Goal: Transaction & Acquisition: Purchase product/service

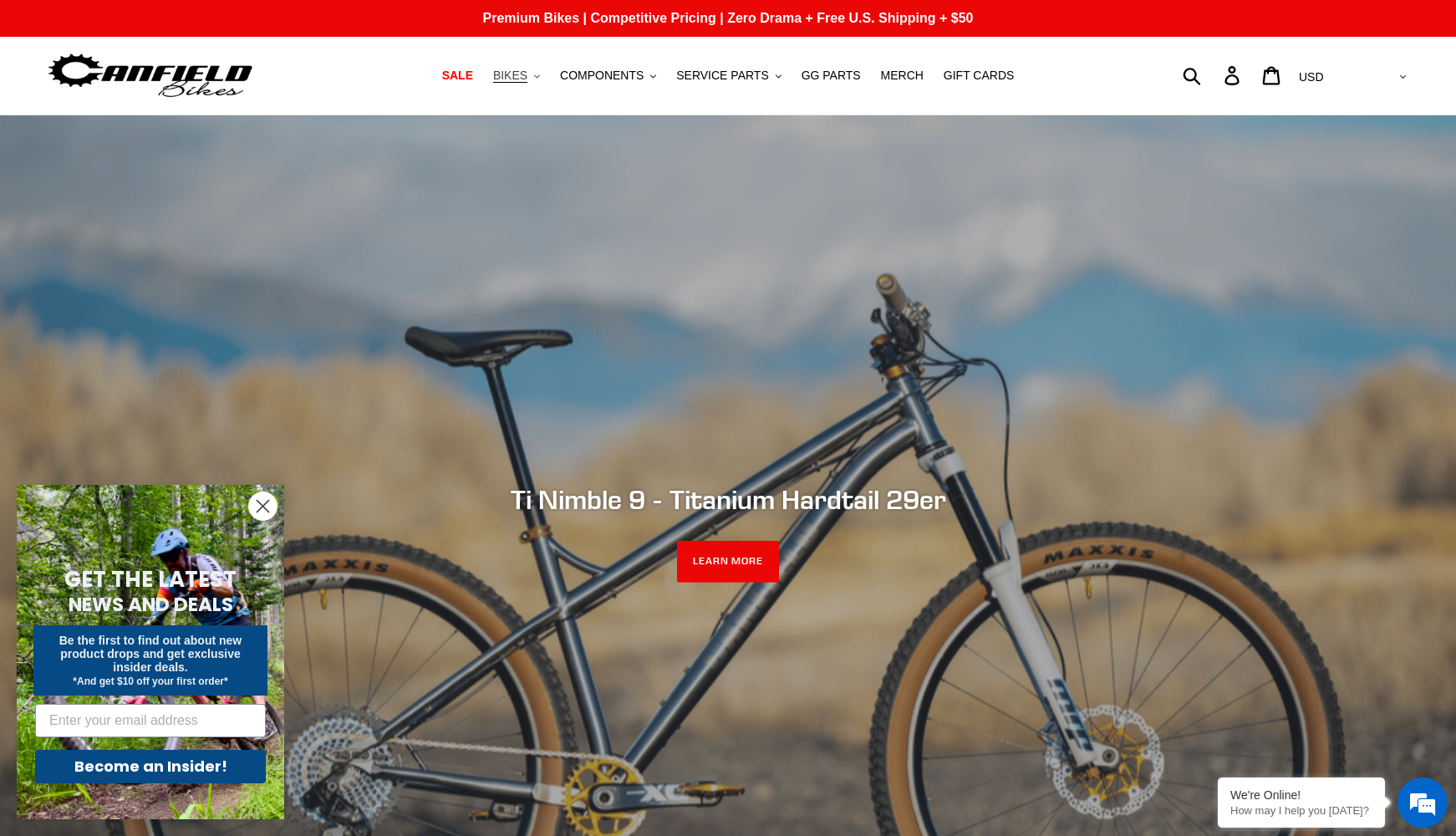
click at [548, 70] on button "BIKES .cls-1{fill:#231f20}" at bounding box center [516, 75] width 63 height 23
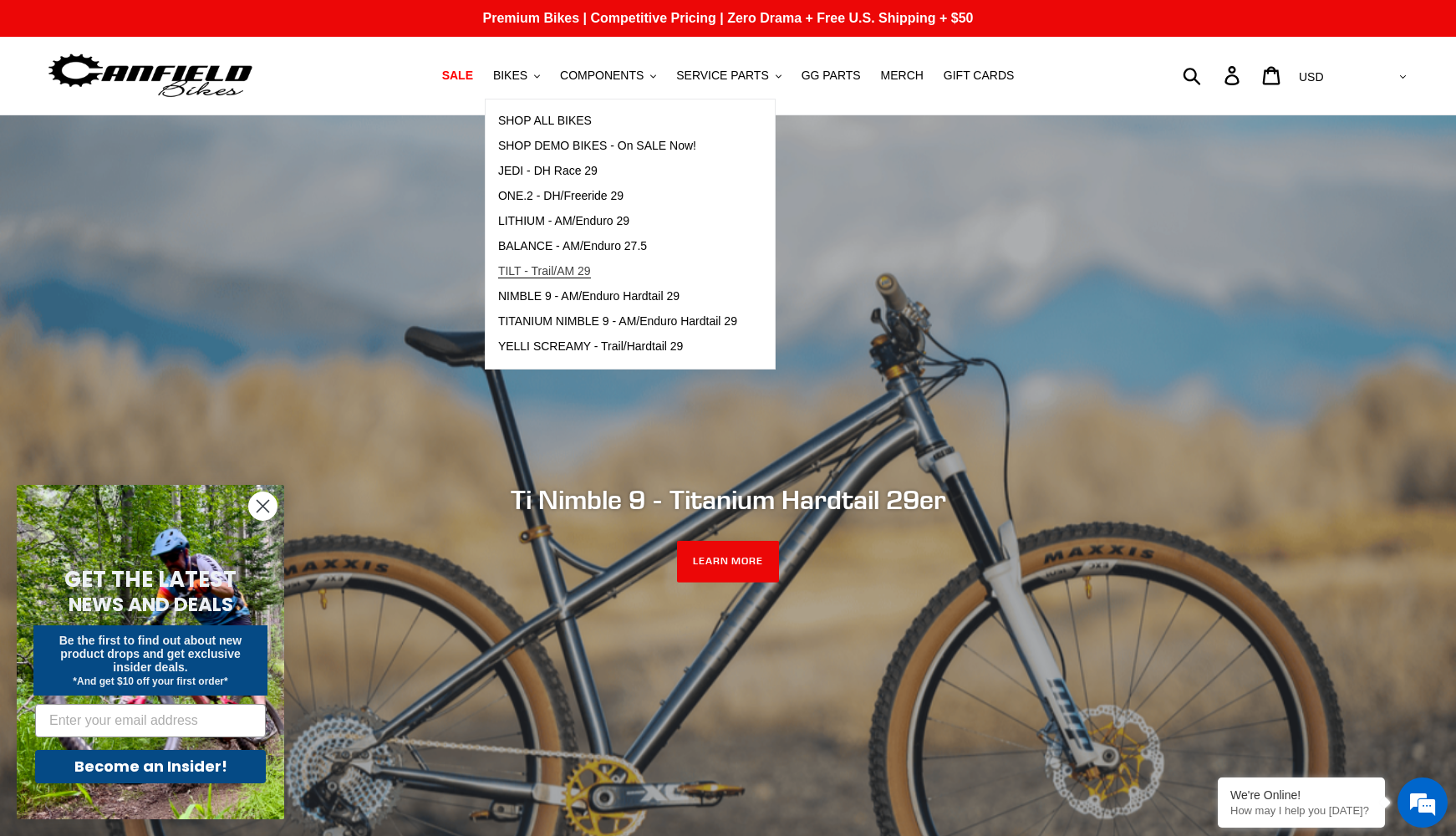
click at [540, 271] on span "TILT - Trail/AM 29" at bounding box center [544, 271] width 93 height 14
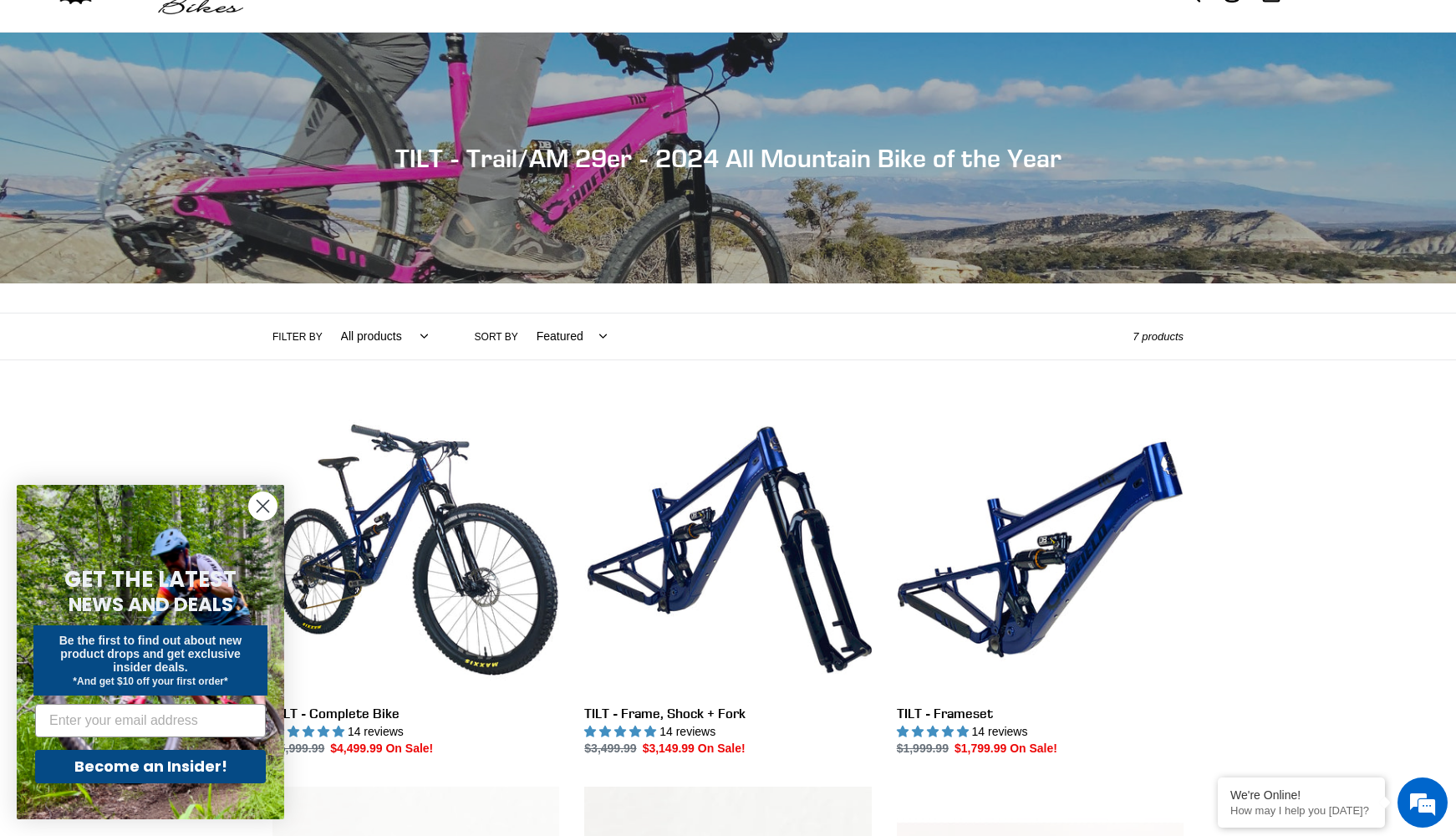
scroll to position [167, 0]
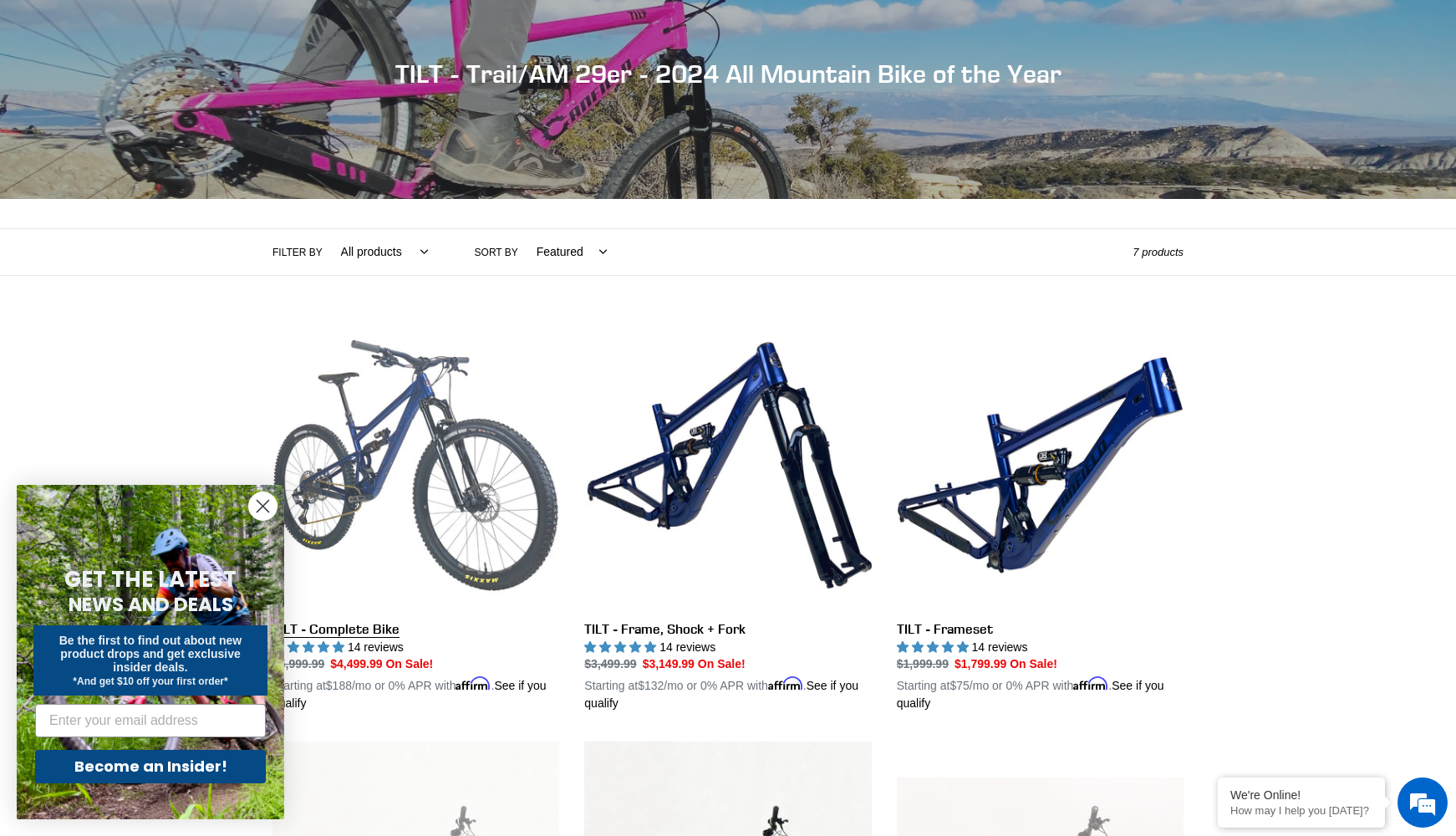
click at [424, 546] on link "TILT - Complete Bike" at bounding box center [416, 518] width 287 height 391
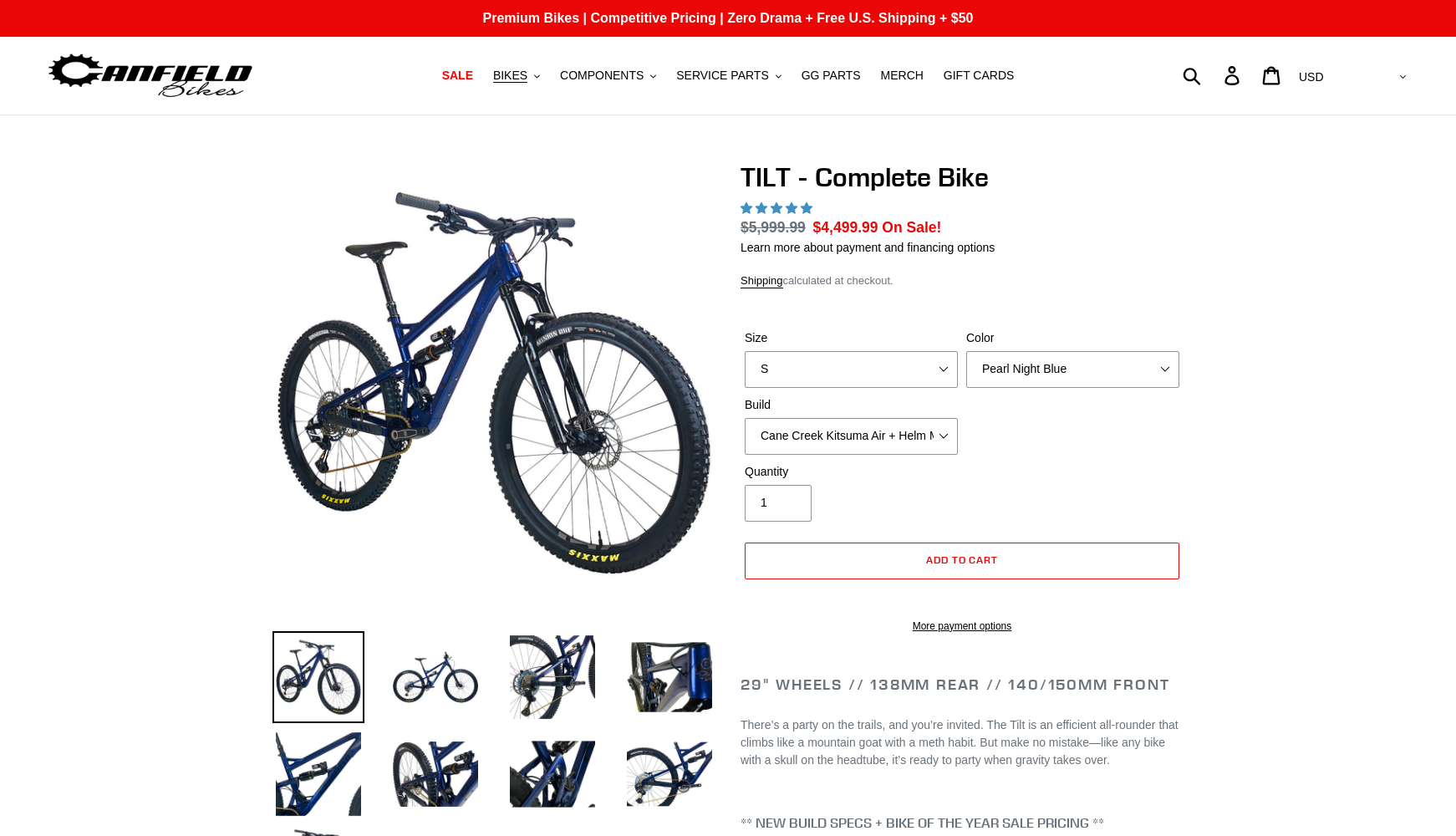
select select "highest-rating"
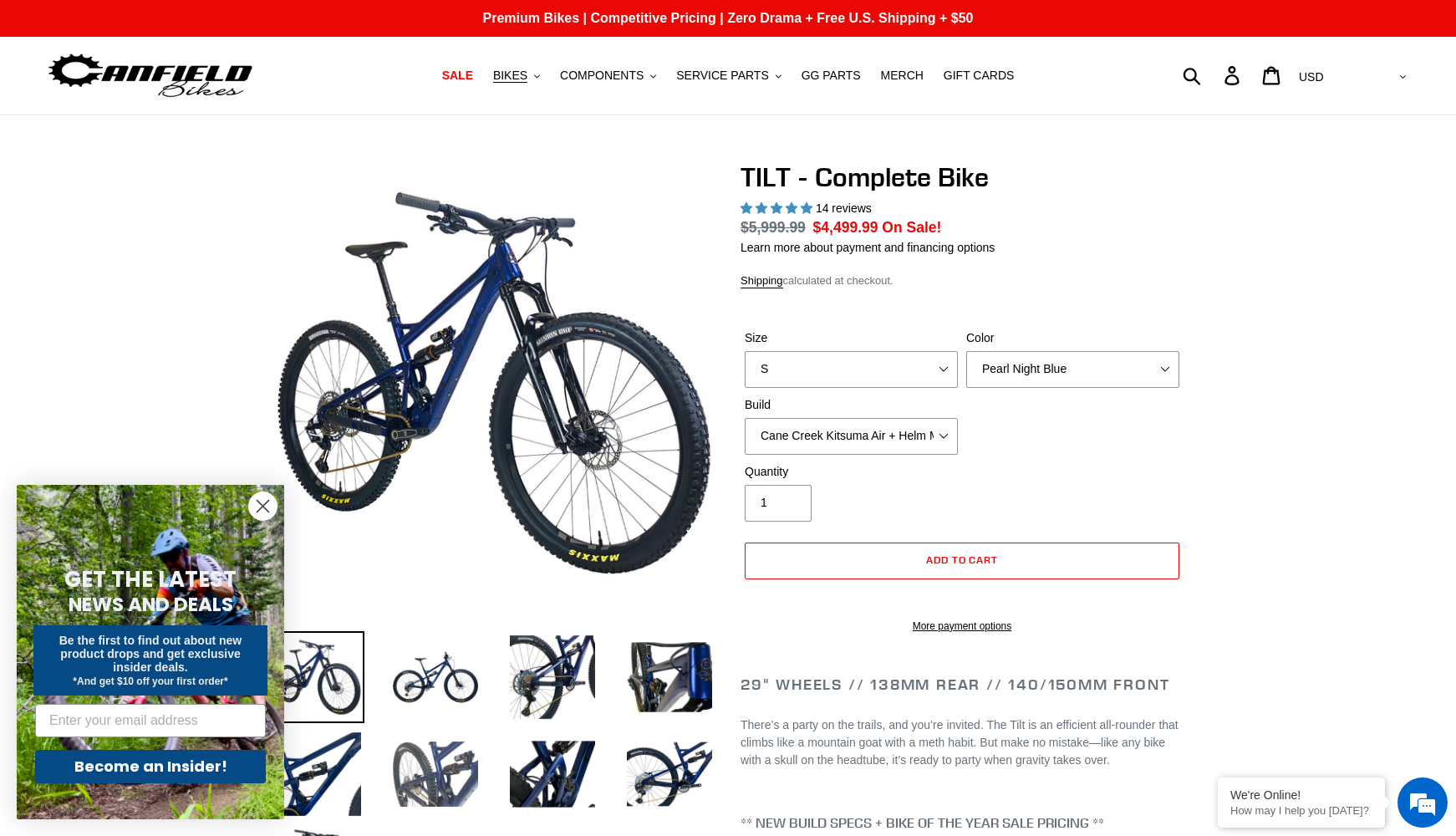
click at [436, 750] on img at bounding box center [435, 774] width 92 height 92
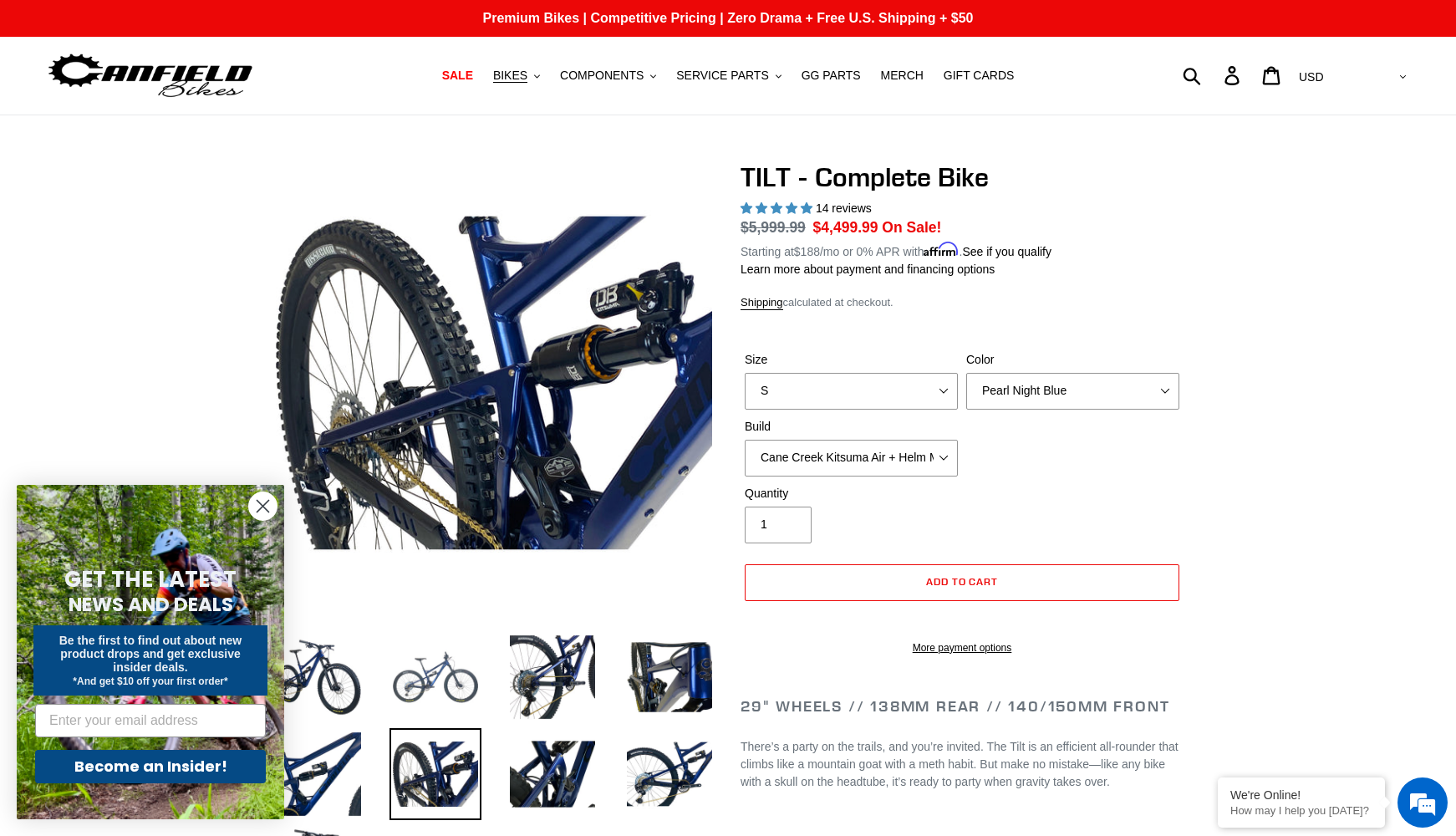
click at [479, 682] on img at bounding box center [435, 677] width 92 height 92
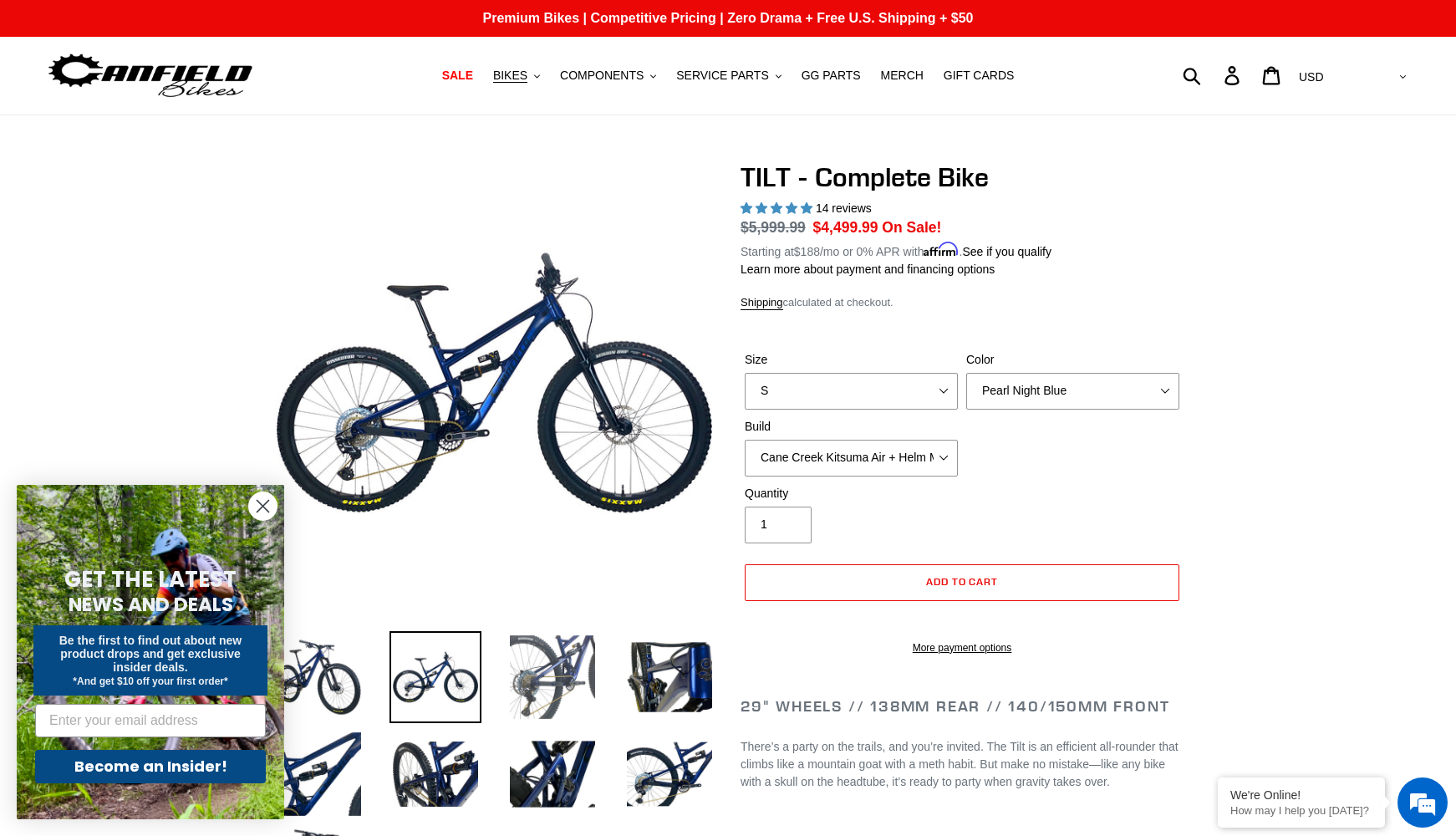
click at [525, 684] on img at bounding box center [552, 677] width 92 height 92
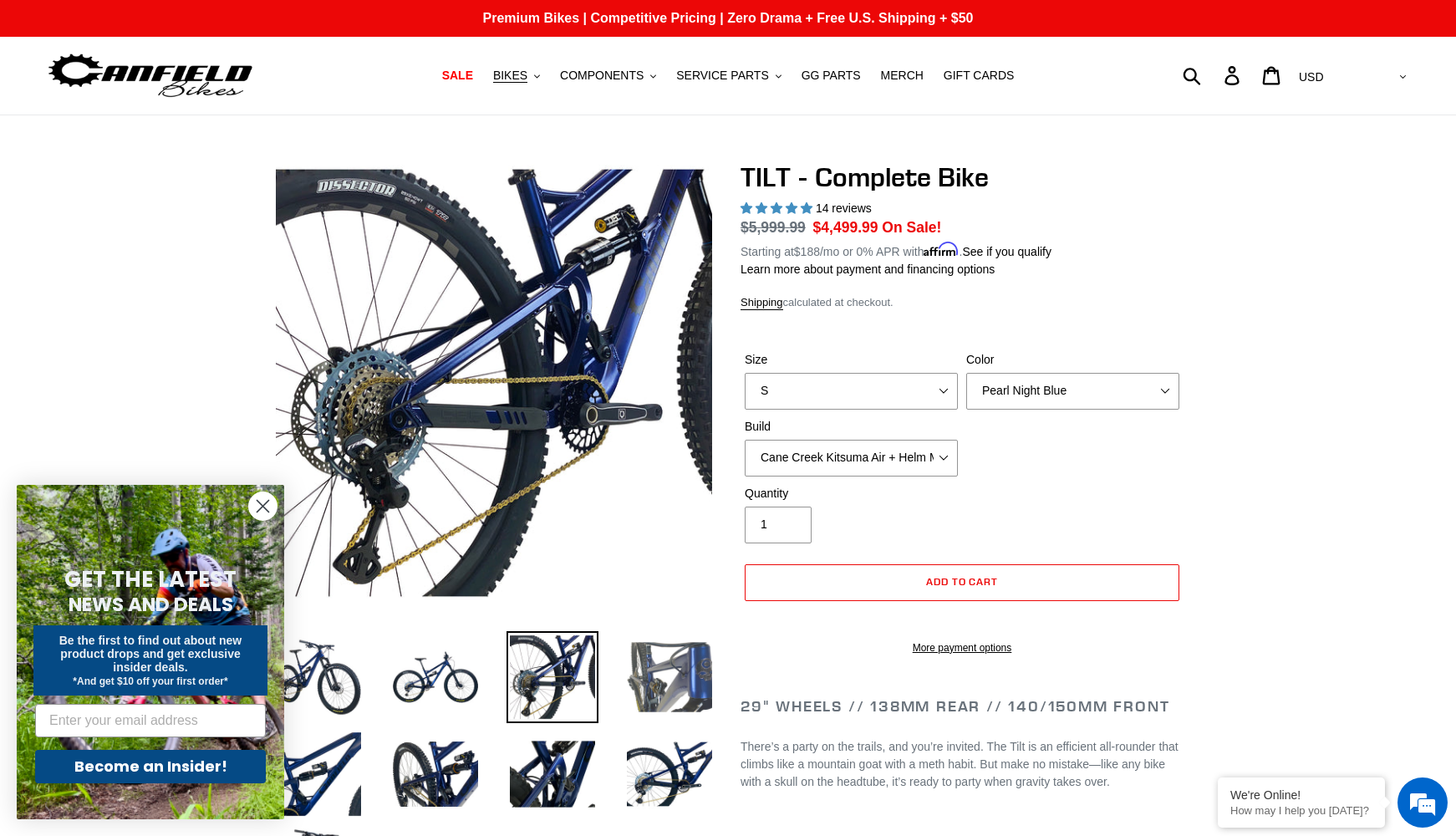
click at [647, 691] on img at bounding box center [669, 677] width 92 height 92
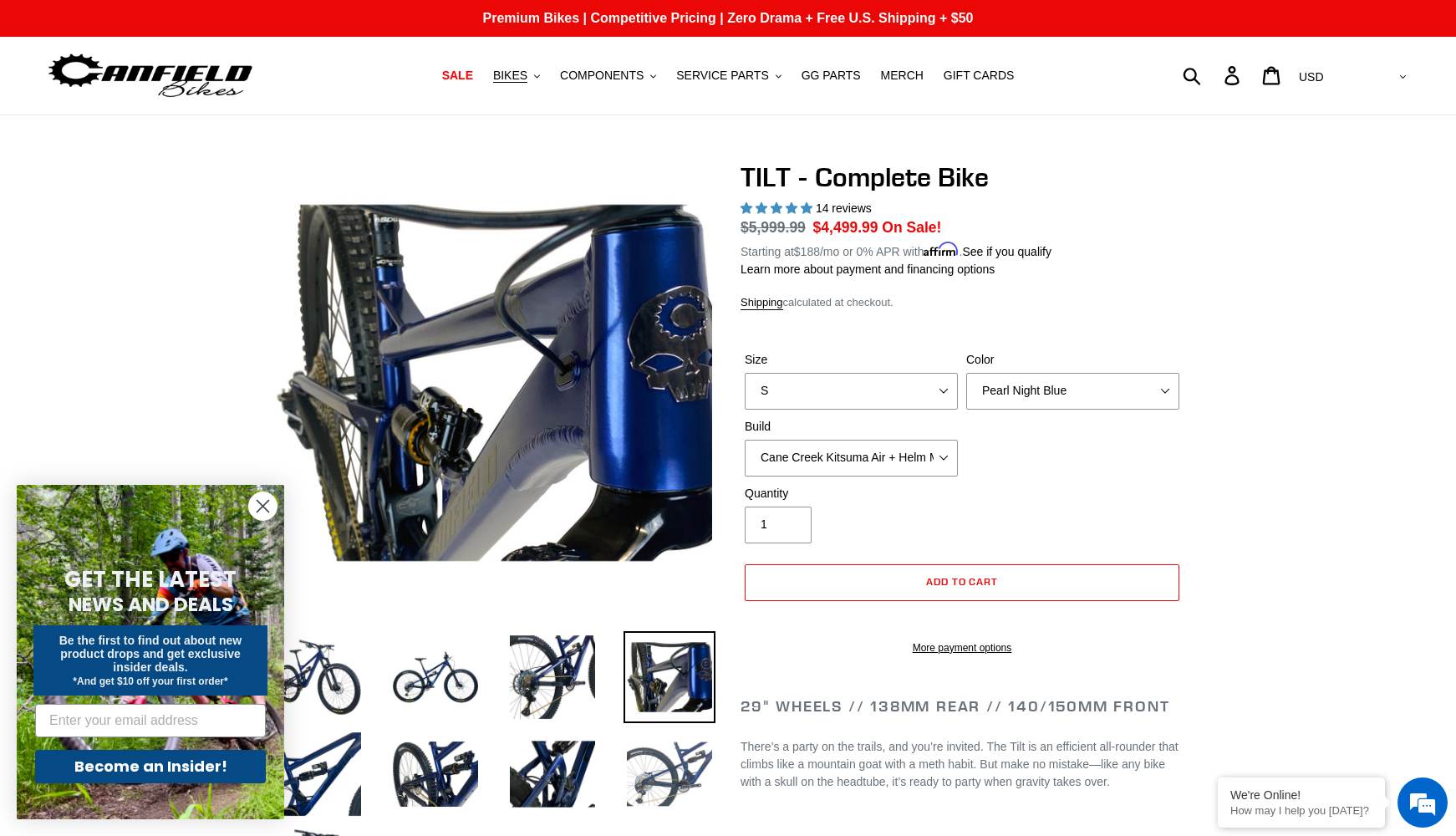
click at [647, 783] on img at bounding box center [669, 774] width 92 height 92
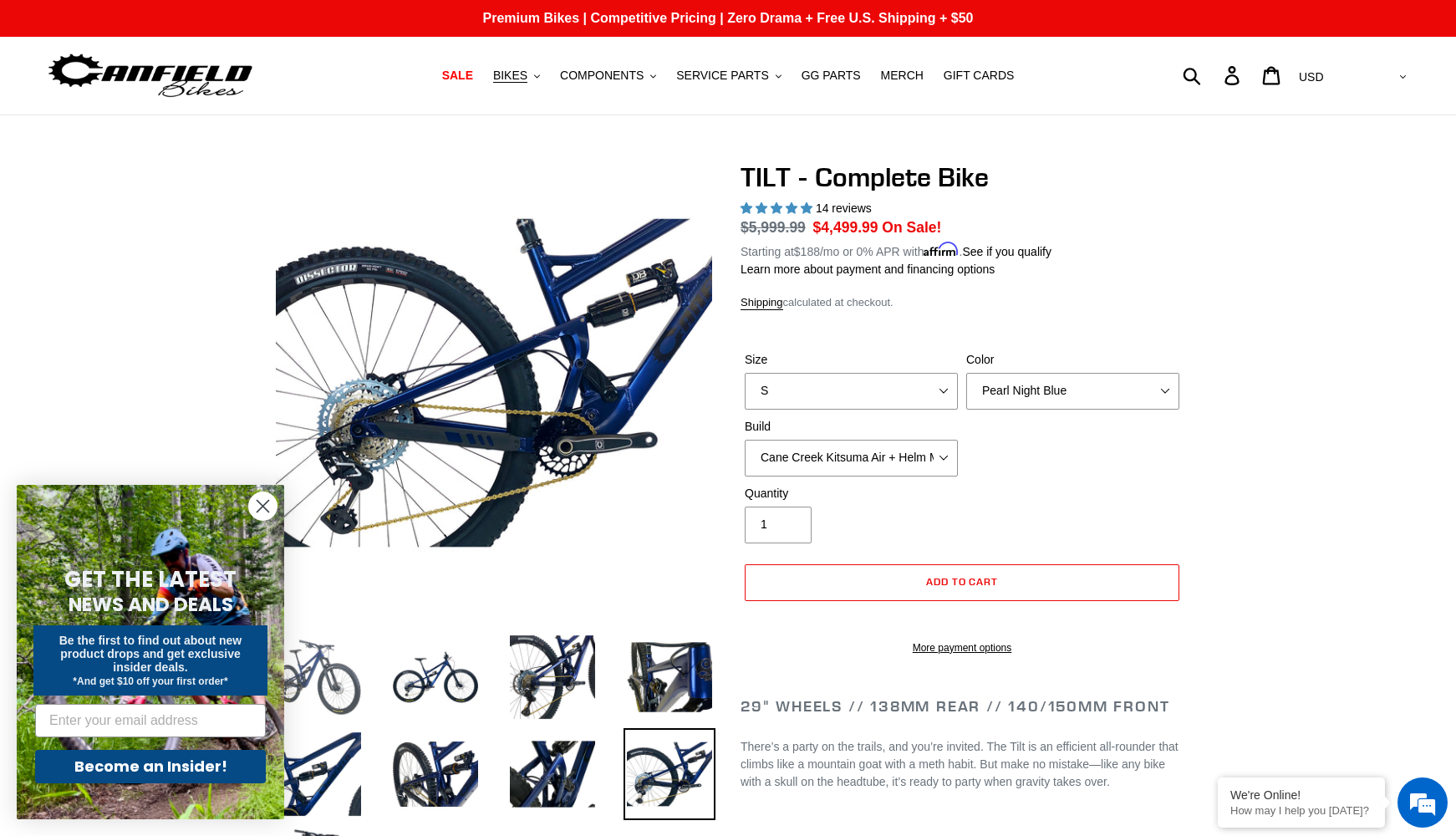
click at [304, 619] on div at bounding box center [481, 590] width 468 height 859
click at [312, 652] on img at bounding box center [319, 677] width 92 height 92
